Goal: Task Accomplishment & Management: Manage account settings

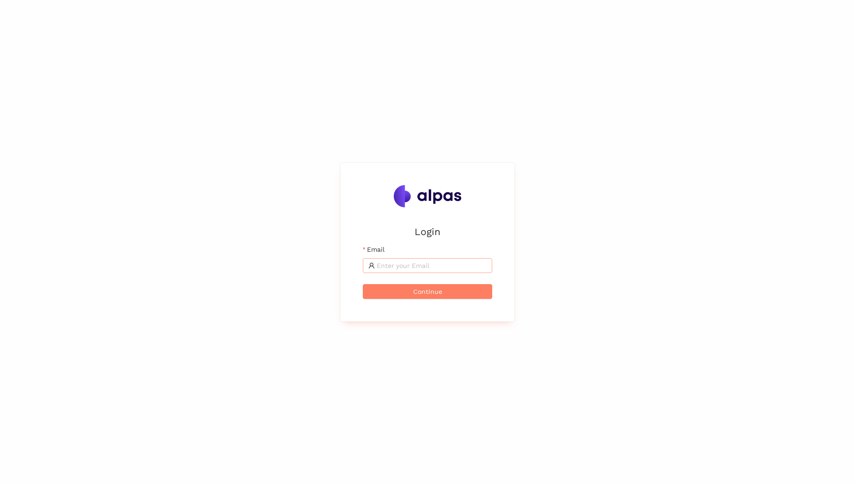
click at [432, 266] on input "Email" at bounding box center [432, 265] width 110 height 10
type input "[DOMAIN_NAME][EMAIL_ADDRESS][PERSON_NAME][DOMAIN_NAME]"
click at [363, 284] on button "Continue" at bounding box center [427, 291] width 129 height 15
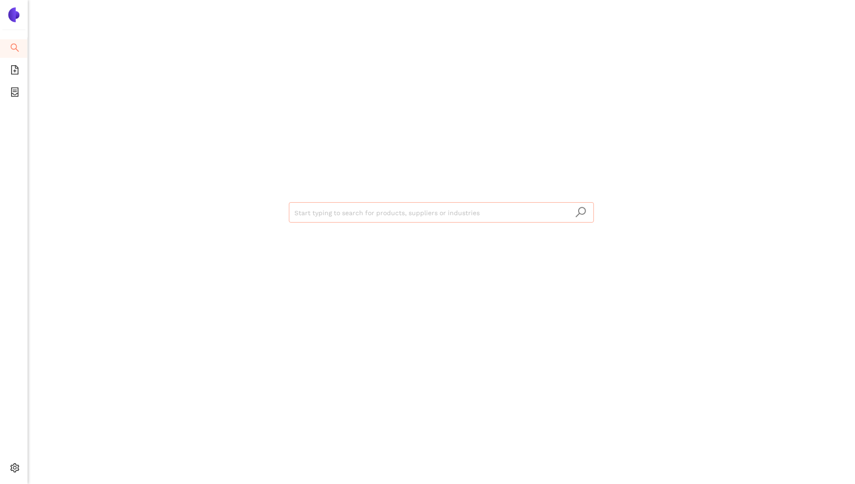
drag, startPoint x: 461, startPoint y: 219, endPoint x: 309, endPoint y: 147, distance: 168.3
click at [461, 219] on input "search" at bounding box center [441, 212] width 294 height 20
click at [14, 92] on icon "container" at bounding box center [14, 91] width 9 height 9
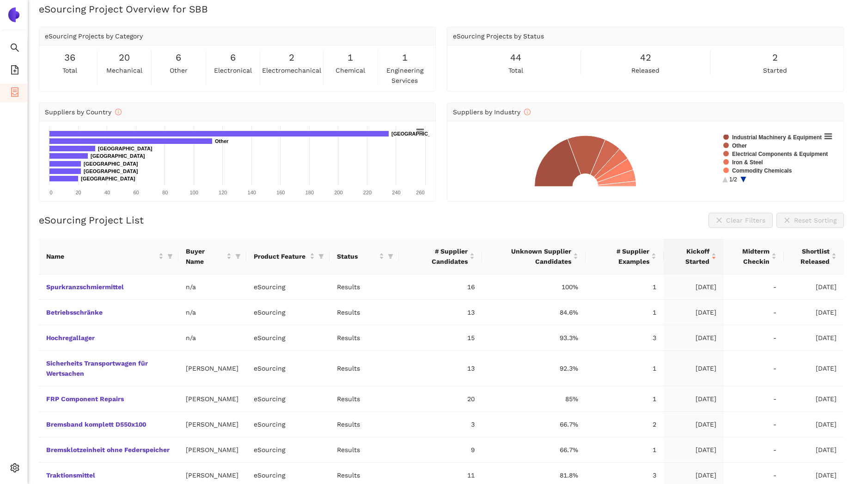
scroll to position [4, 0]
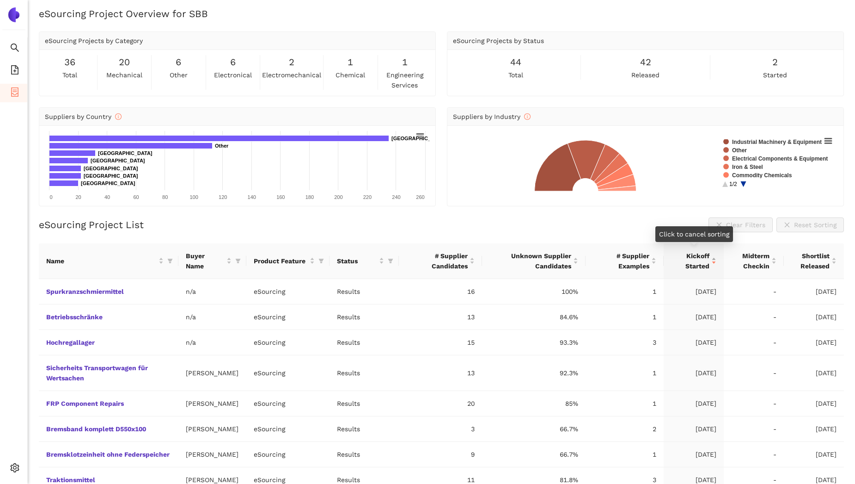
click at [702, 269] on span "Kickoff Started" at bounding box center [690, 261] width 38 height 20
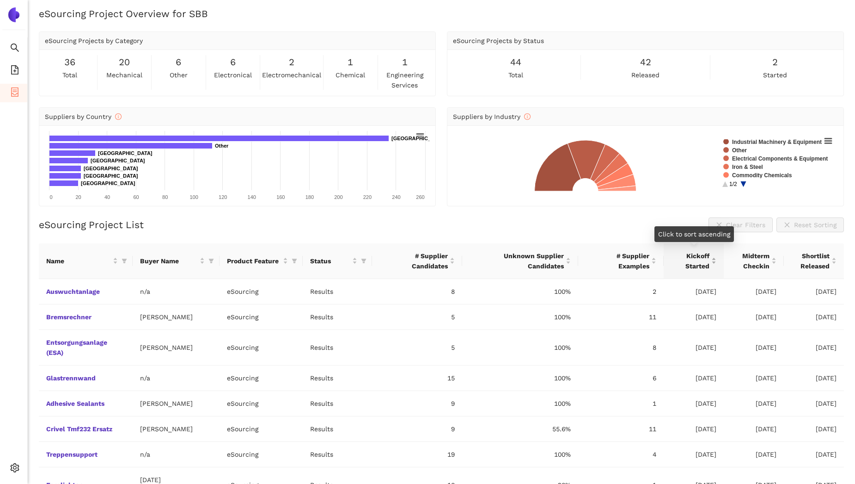
click at [701, 269] on span "Kickoff Started" at bounding box center [690, 261] width 38 height 20
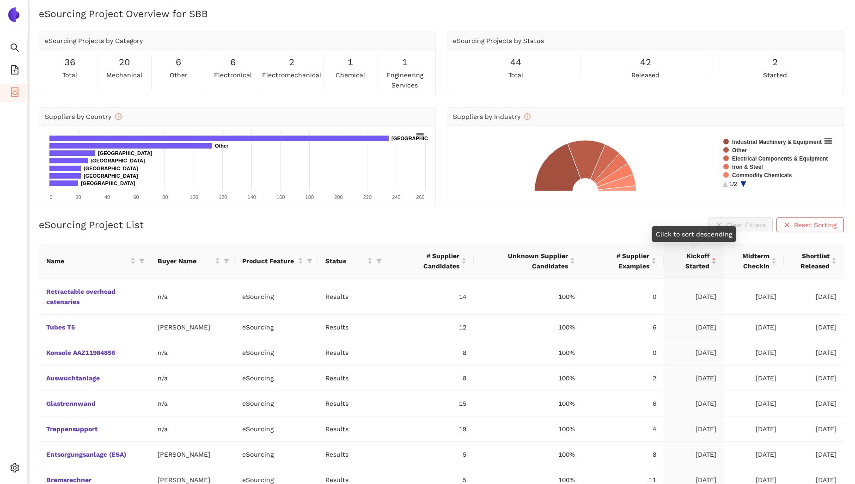
click at [701, 269] on span "Kickoff Started" at bounding box center [690, 261] width 38 height 20
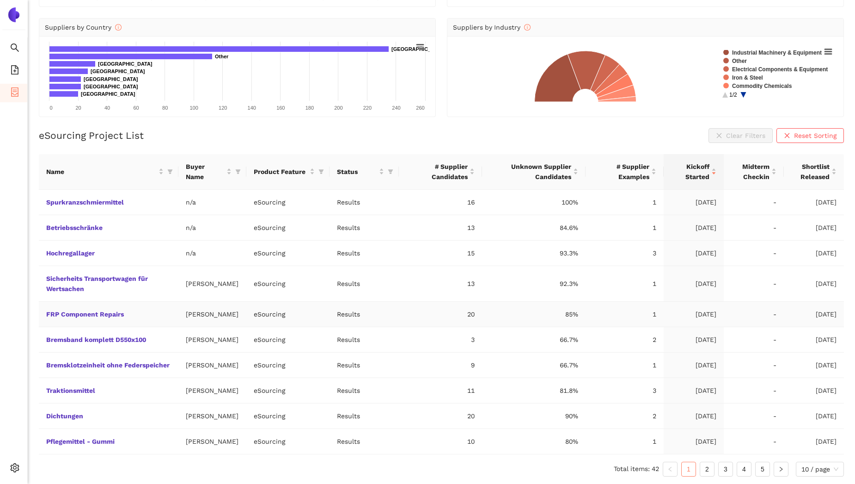
scroll to position [114, 0]
click at [705, 463] on link "2" at bounding box center [707, 469] width 14 height 14
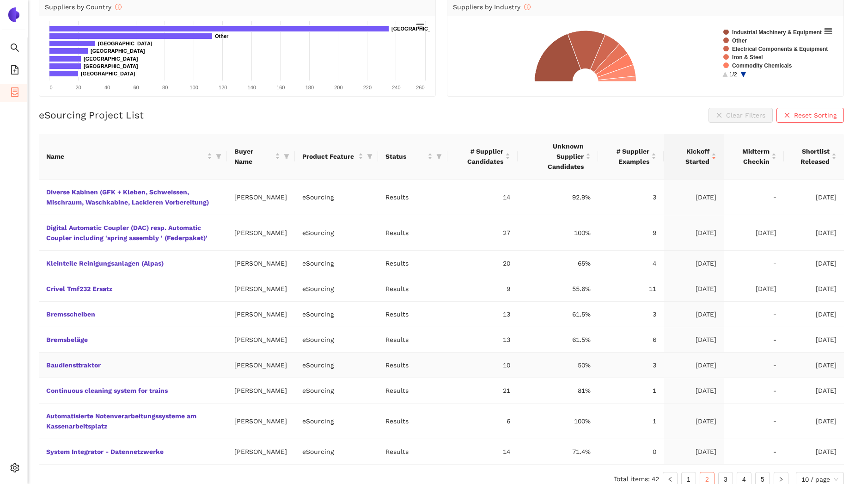
scroll to position [185, 0]
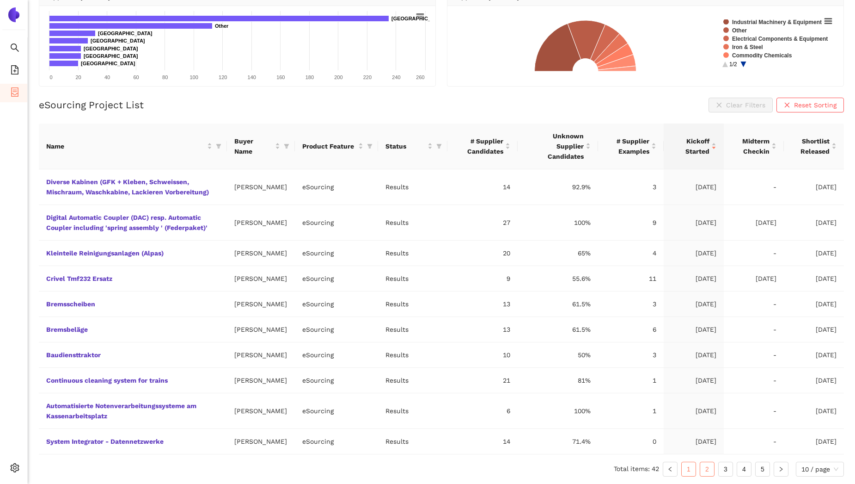
click at [685, 466] on link "1" at bounding box center [689, 469] width 14 height 14
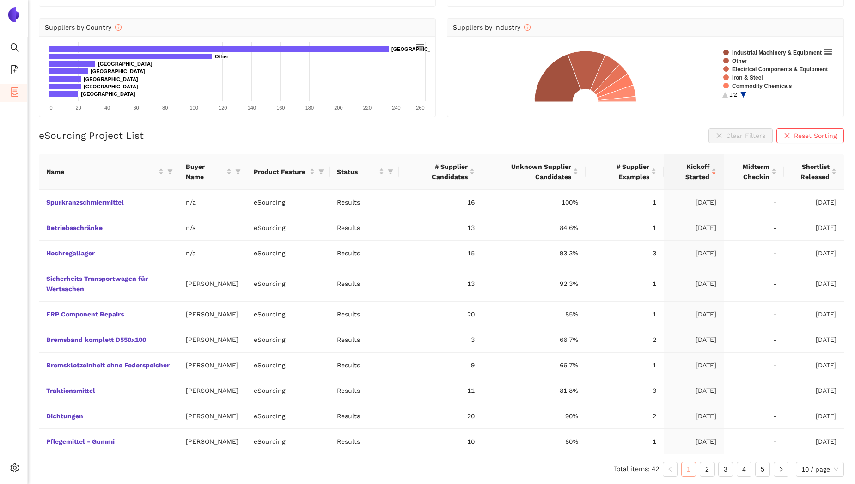
scroll to position [114, 0]
